Goal: Task Accomplishment & Management: Manage account settings

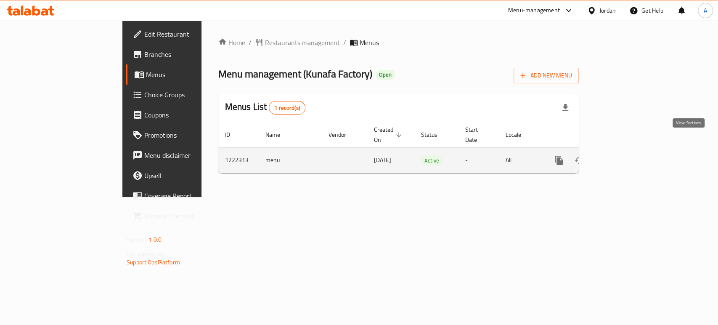
click at [630, 150] on link "enhanced table" at bounding box center [620, 160] width 20 height 20
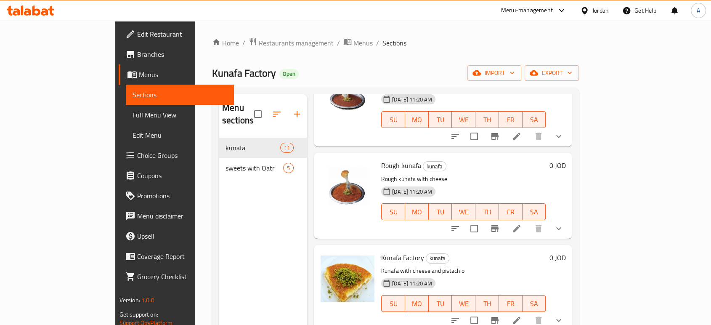
scroll to position [93, 0]
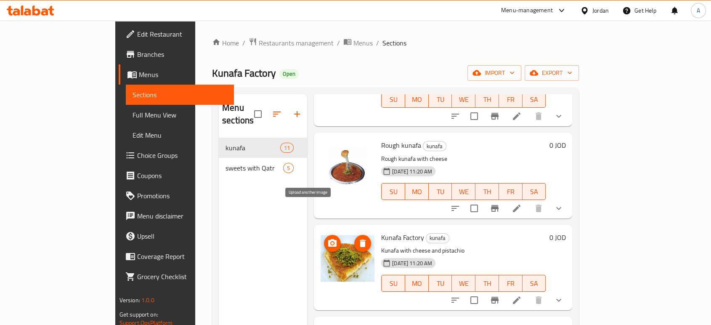
click at [324, 235] on button "upload picture" at bounding box center [332, 243] width 17 height 17
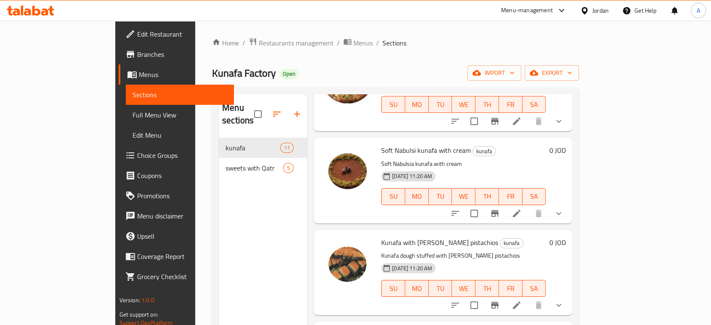
scroll to position [280, 0]
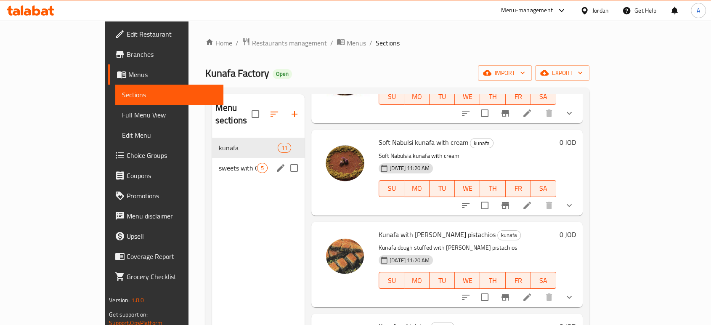
click at [219, 163] on span "sweets with Qatr" at bounding box center [238, 168] width 38 height 10
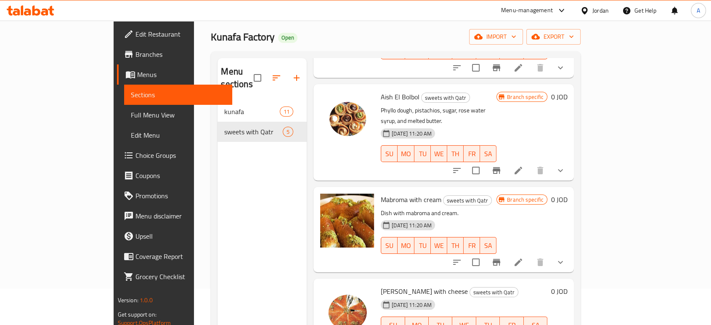
scroll to position [93, 0]
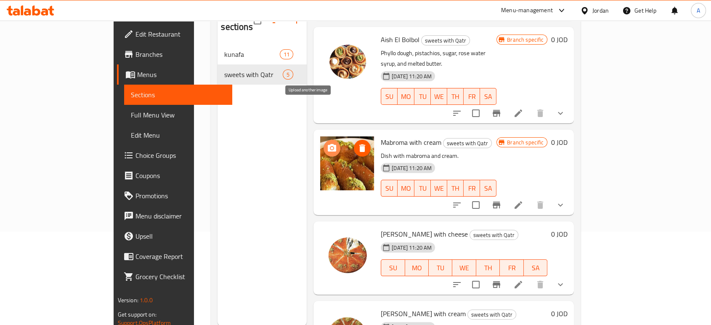
click at [324, 143] on span "upload picture" at bounding box center [332, 148] width 17 height 10
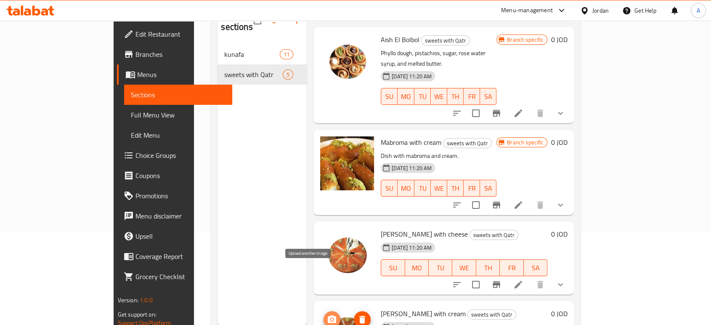
click at [324, 314] on span "upload picture" at bounding box center [332, 319] width 17 height 10
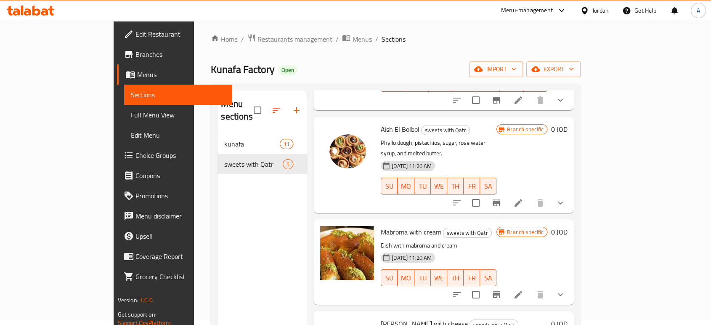
scroll to position [0, 0]
